Goal: Task Accomplishment & Management: Use online tool/utility

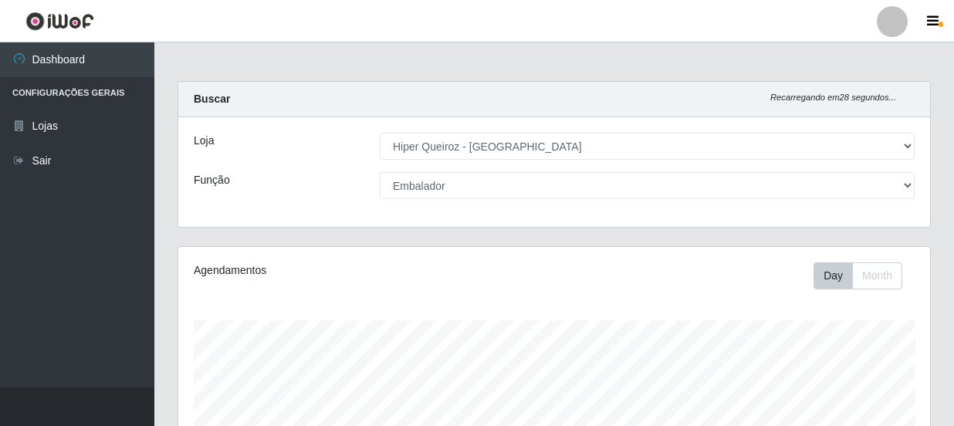
select select "513"
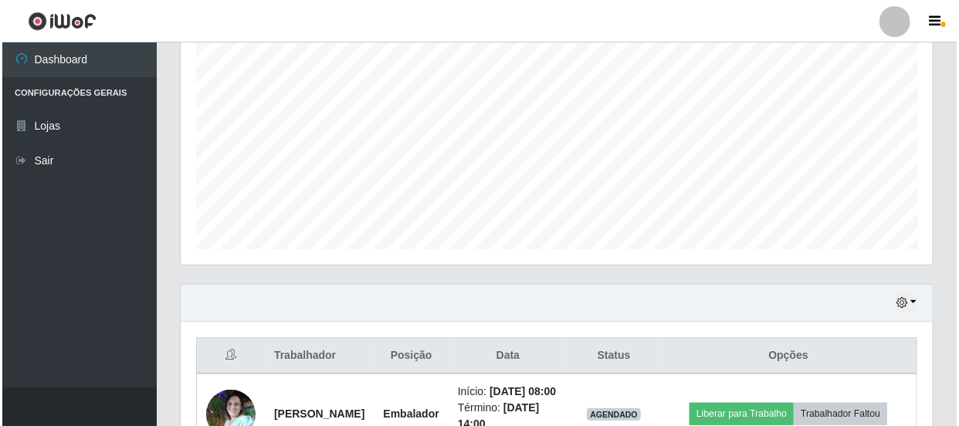
scroll to position [491, 0]
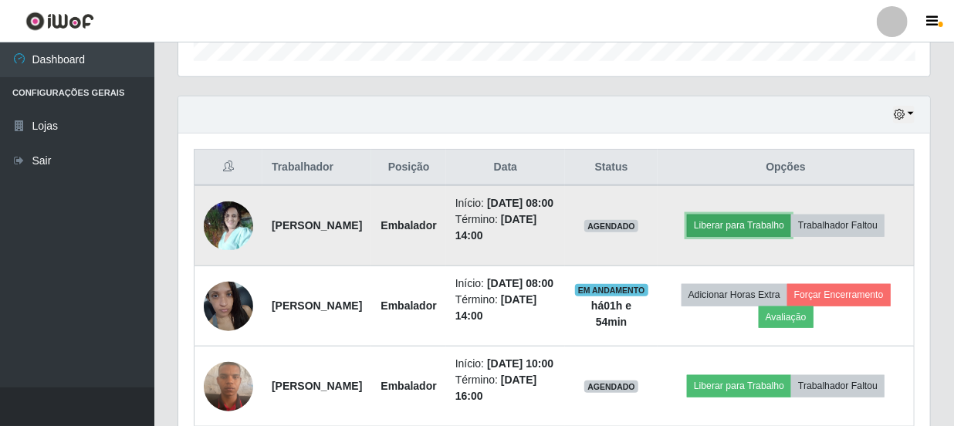
click at [791, 216] on button "Liberar para Trabalho" at bounding box center [739, 226] width 104 height 22
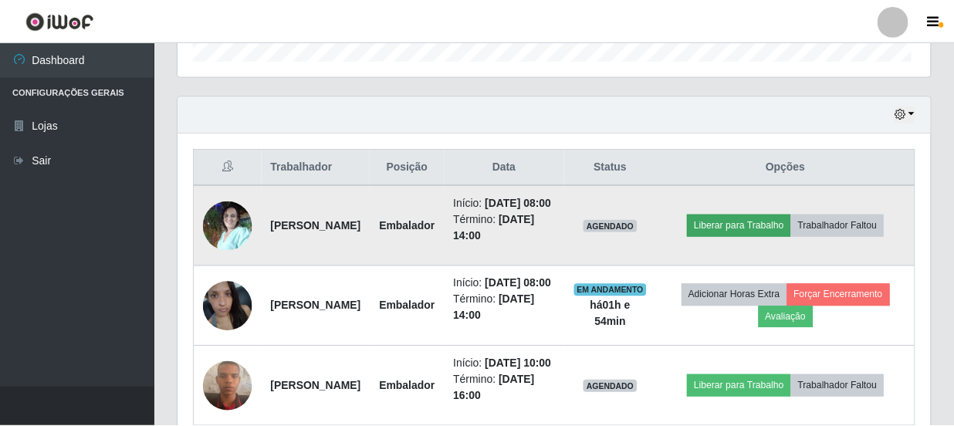
scroll to position [320, 745]
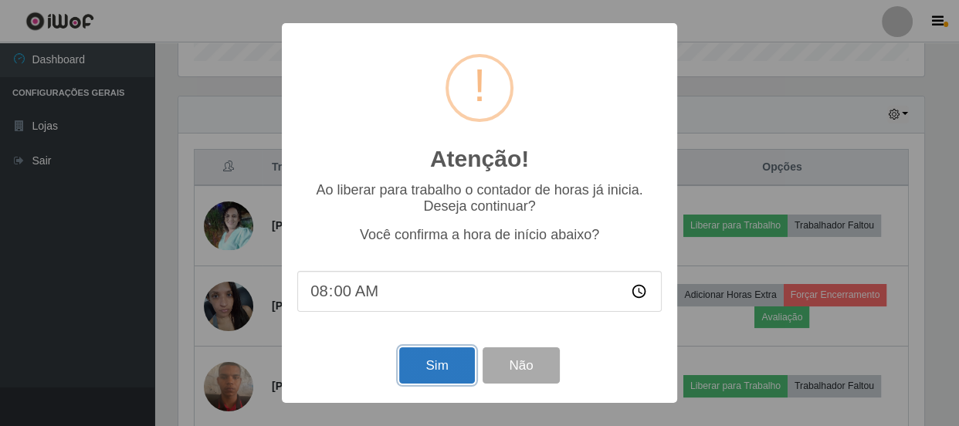
click at [440, 367] on button "Sim" at bounding box center [436, 365] width 75 height 36
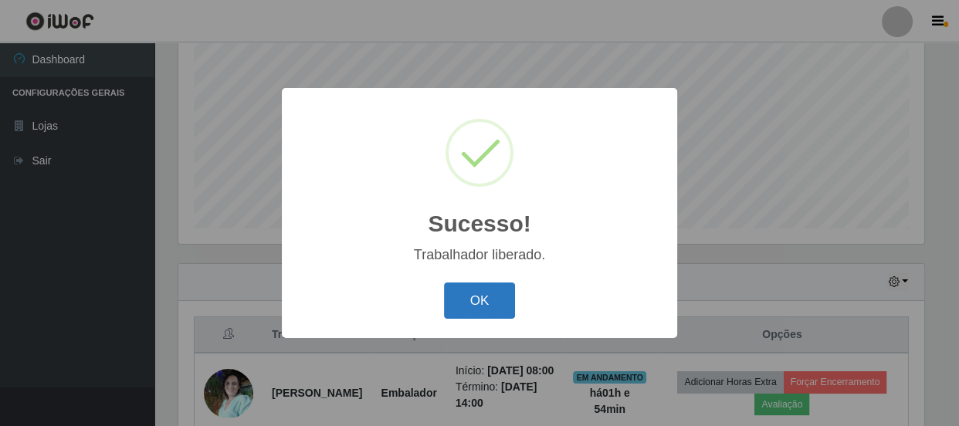
click at [482, 297] on button "OK" at bounding box center [480, 301] width 72 height 36
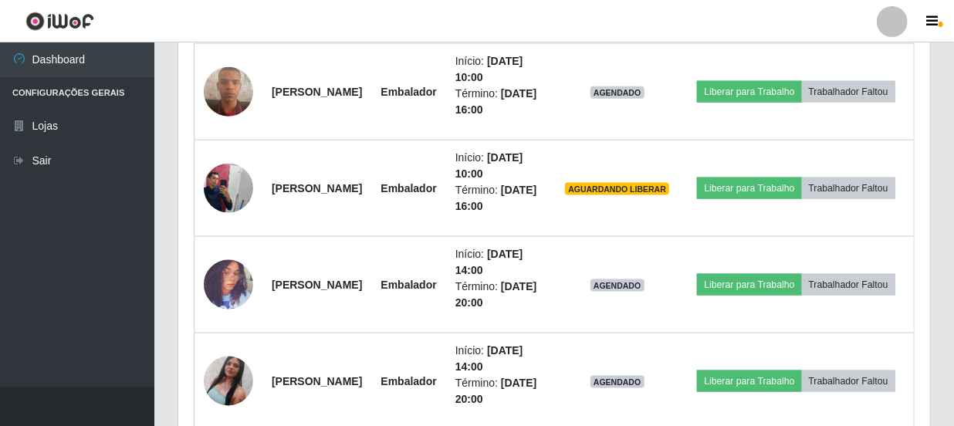
scroll to position [902, 0]
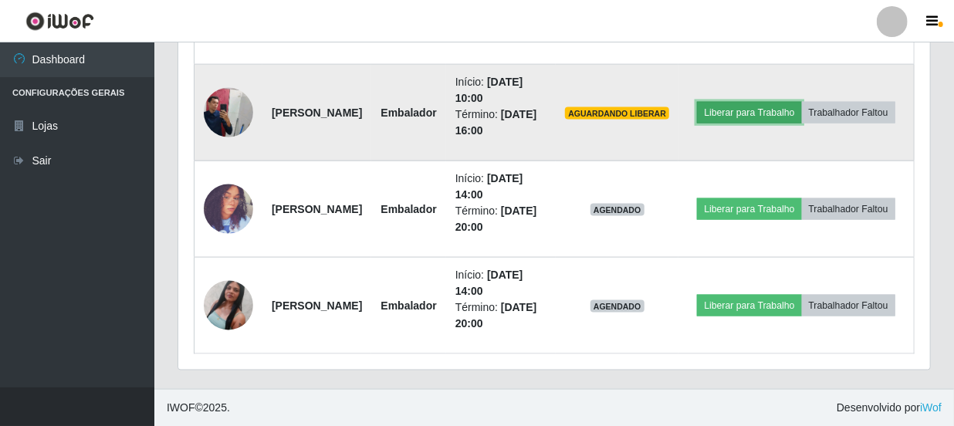
click at [801, 102] on button "Liberar para Trabalho" at bounding box center [749, 113] width 104 height 22
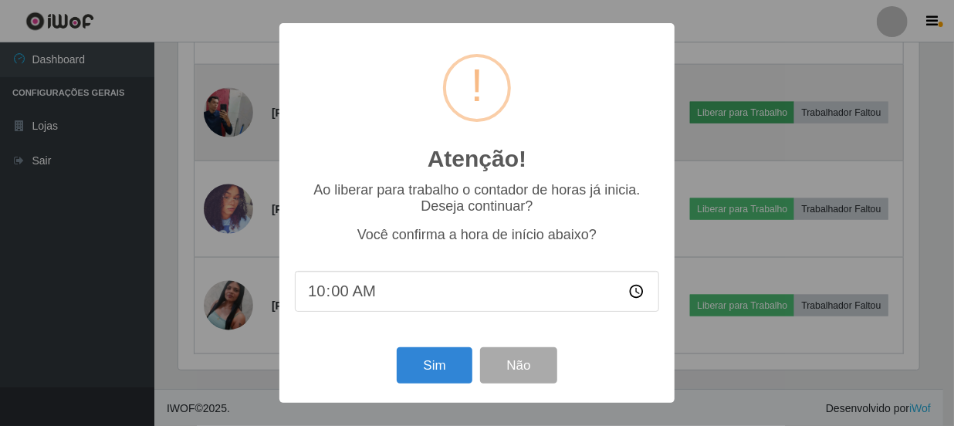
scroll to position [320, 745]
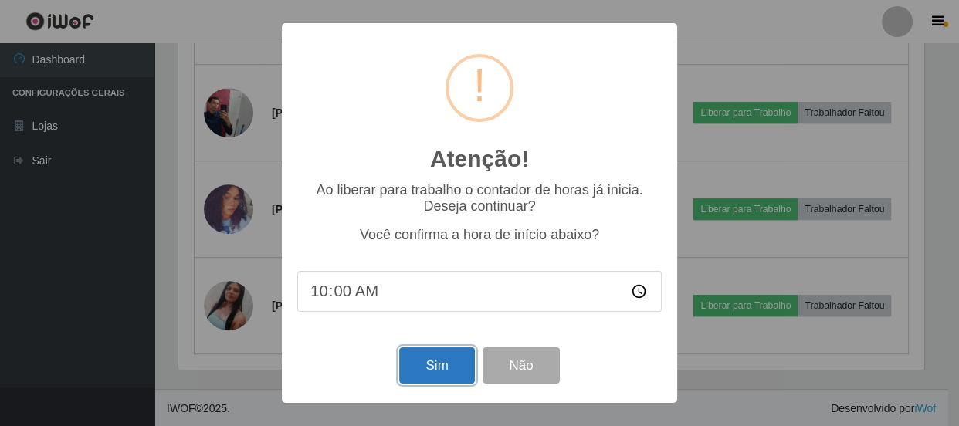
click at [433, 364] on button "Sim" at bounding box center [436, 365] width 75 height 36
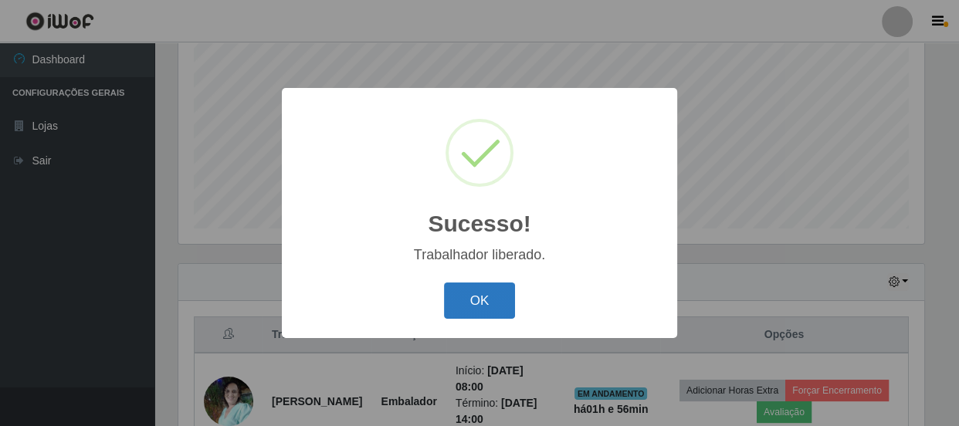
click at [490, 293] on button "OK" at bounding box center [480, 301] width 72 height 36
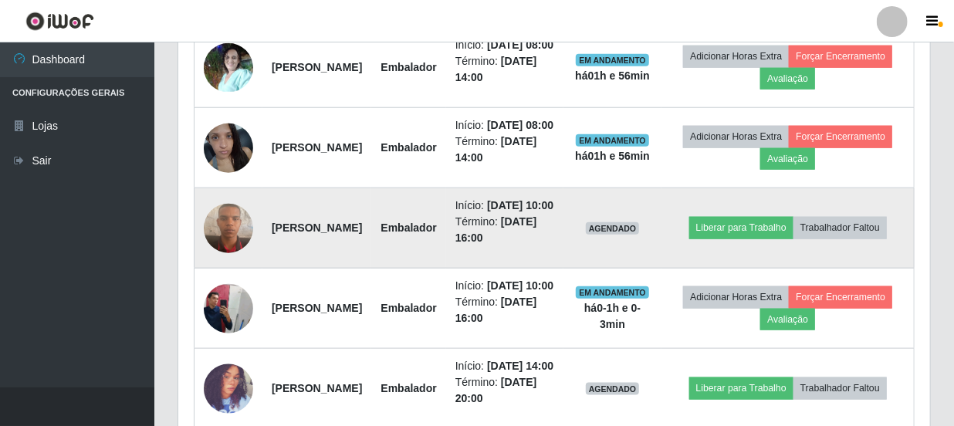
scroll to position [674, 0]
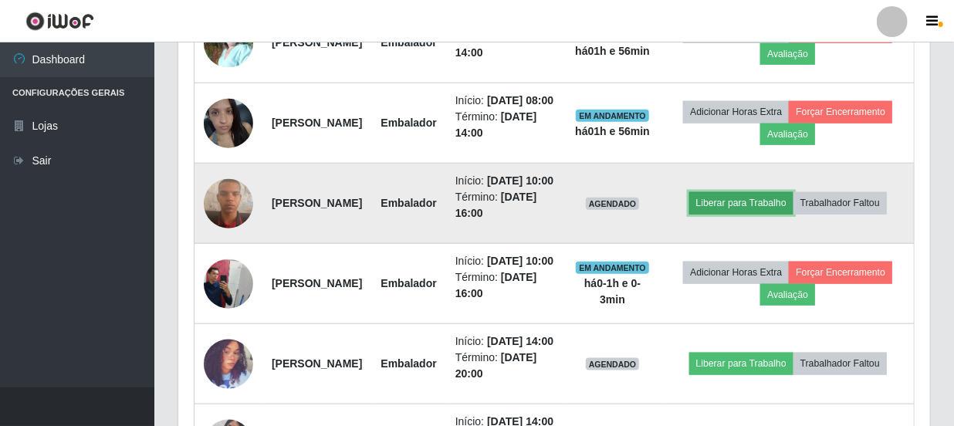
click at [787, 214] on button "Liberar para Trabalho" at bounding box center [741, 203] width 104 height 22
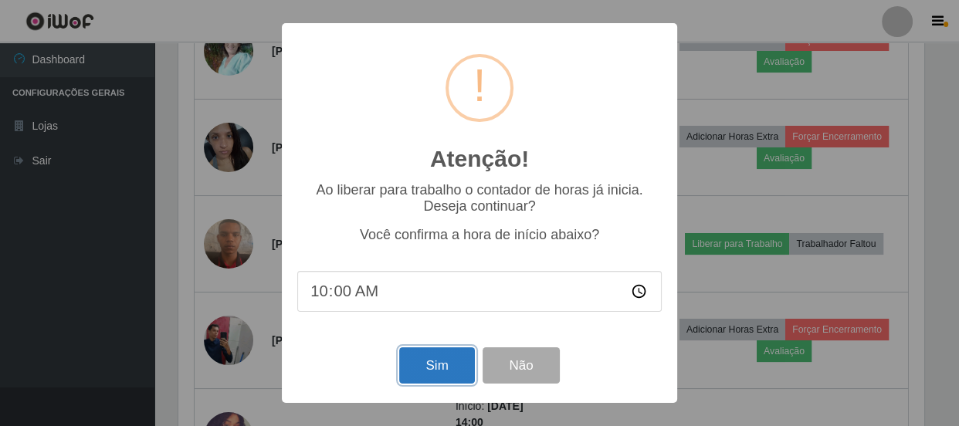
click at [424, 374] on button "Sim" at bounding box center [436, 365] width 75 height 36
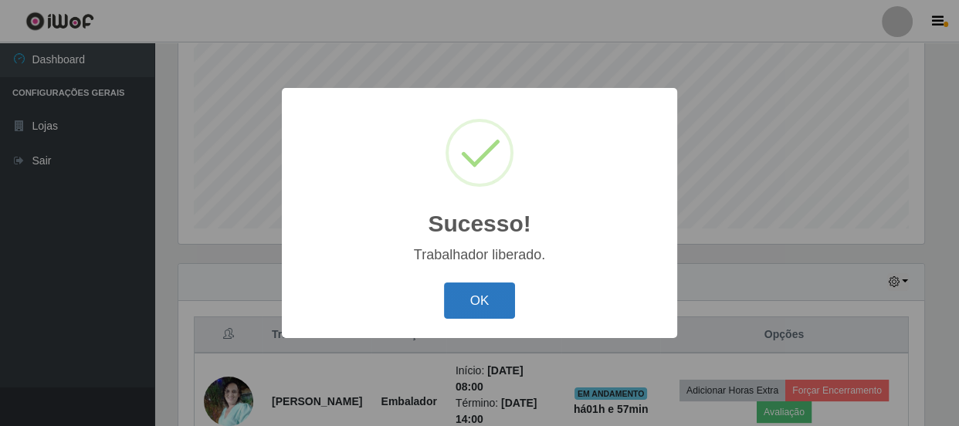
click at [477, 306] on button "OK" at bounding box center [480, 301] width 72 height 36
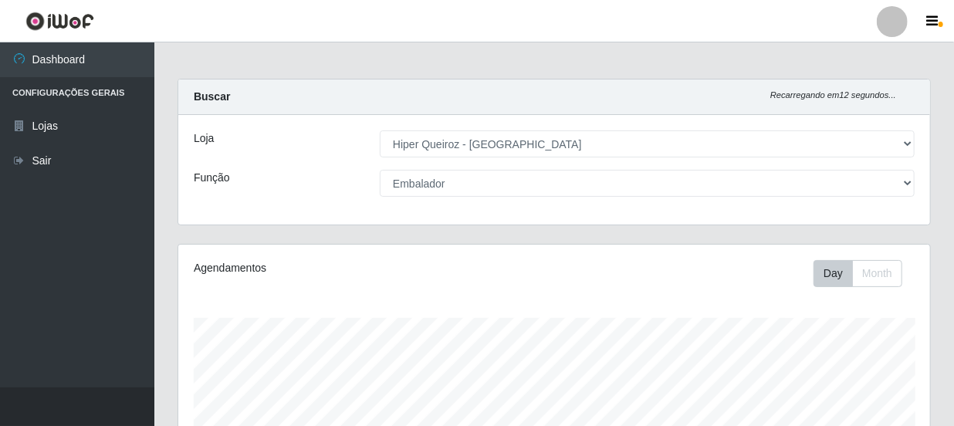
scroll to position [0, 0]
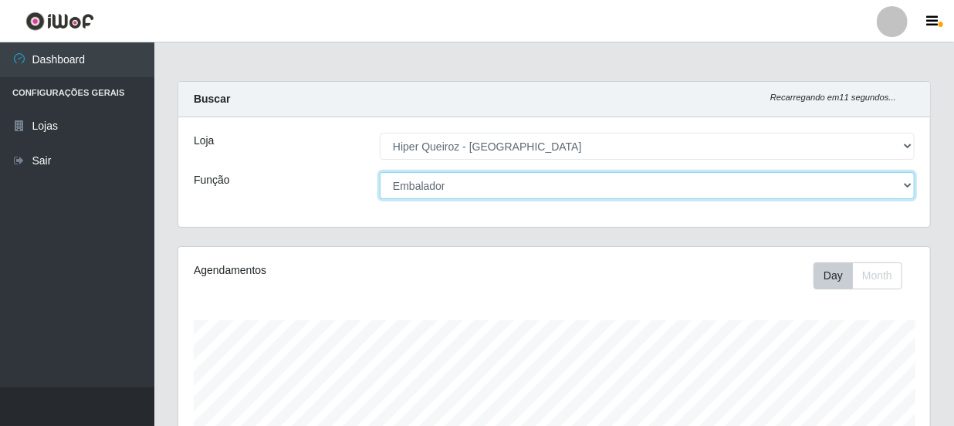
click at [480, 181] on select "[Selecione...] Embalador Embalador + Embalador ++ Operador de Caixa Operador de…" at bounding box center [647, 185] width 535 height 27
click at [380, 172] on select "[Selecione...] Embalador Embalador + Embalador ++ Operador de Caixa Operador de…" at bounding box center [647, 185] width 535 height 27
click at [471, 185] on select "[Selecione...] Embalador Embalador + Embalador ++ Operador de Caixa Operador de…" at bounding box center [647, 185] width 535 height 27
select select "1"
click at [380, 172] on select "[Selecione...] Embalador Embalador + Embalador ++ Operador de Caixa Operador de…" at bounding box center [647, 185] width 535 height 27
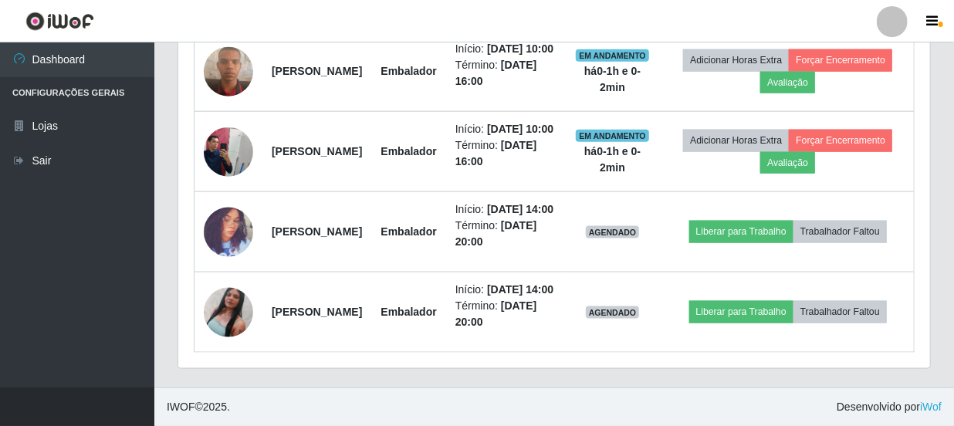
scroll to position [902, 0]
